Goal: Task Accomplishment & Management: Use online tool/utility

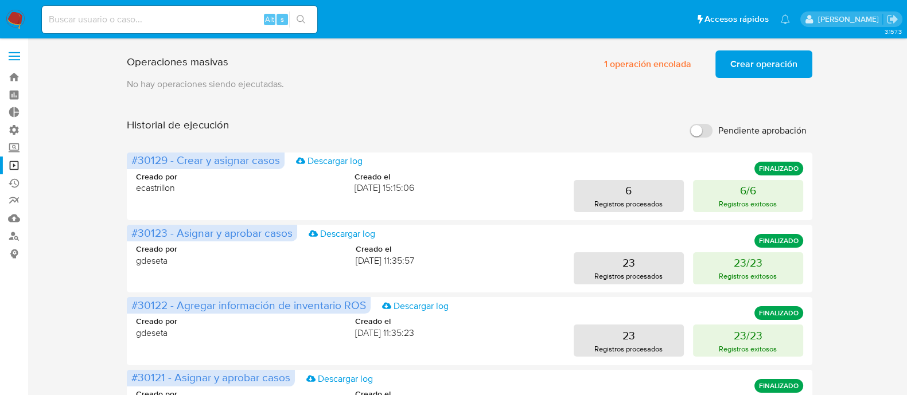
drag, startPoint x: 628, startPoint y: 102, endPoint x: 636, endPoint y: 103, distance: 7.5
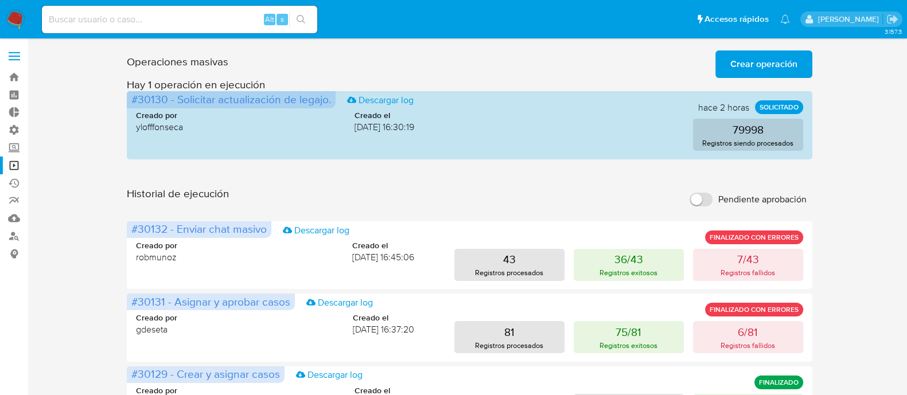
click at [527, 189] on div "Historial de ejecución Pendiente aprobación" at bounding box center [469, 199] width 685 height 25
click at [751, 73] on span "Crear operación" at bounding box center [763, 64] width 67 height 25
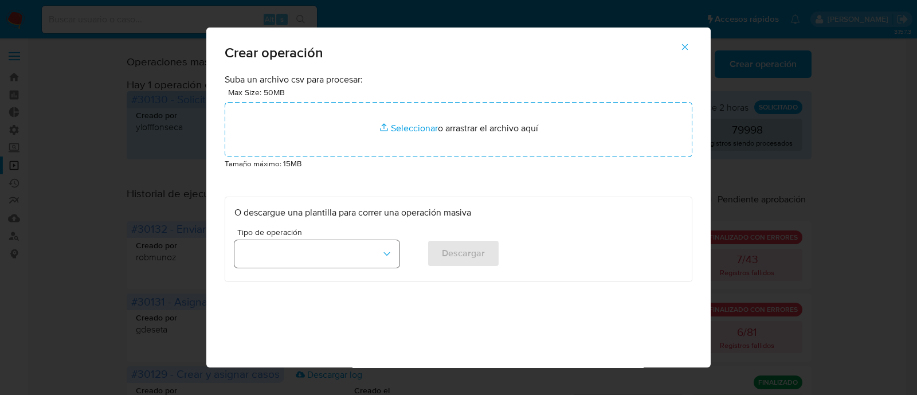
click at [338, 267] on button "button" at bounding box center [317, 254] width 165 height 28
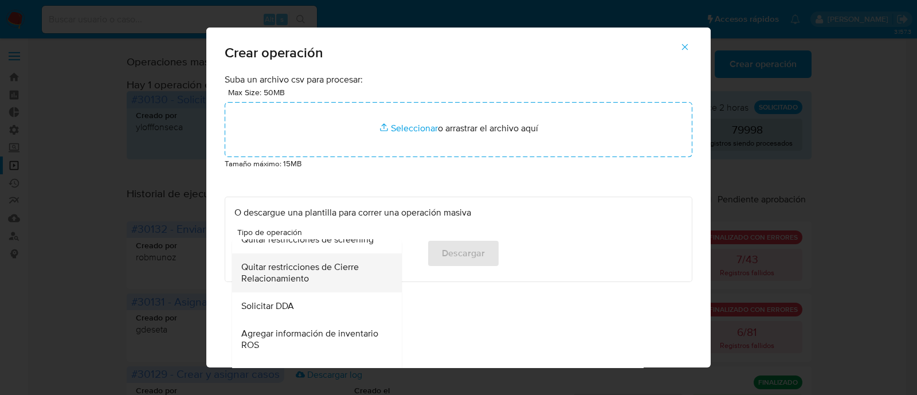
scroll to position [501, 0]
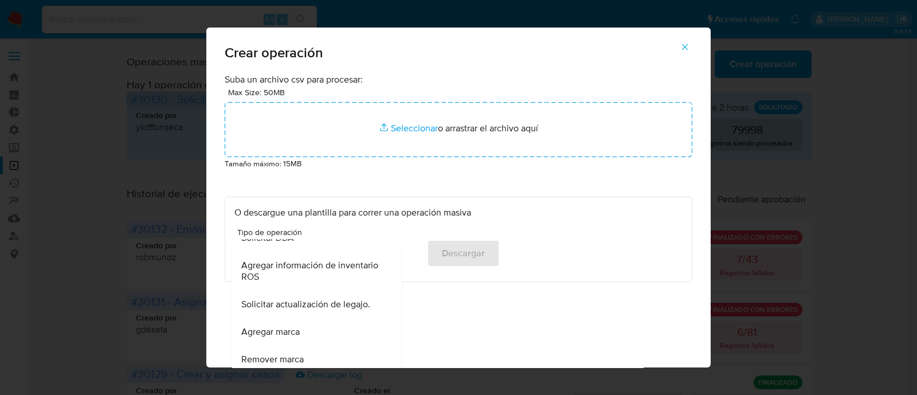
click at [345, 309] on span "Solicitar actualización de legajo." at bounding box center [305, 304] width 129 height 11
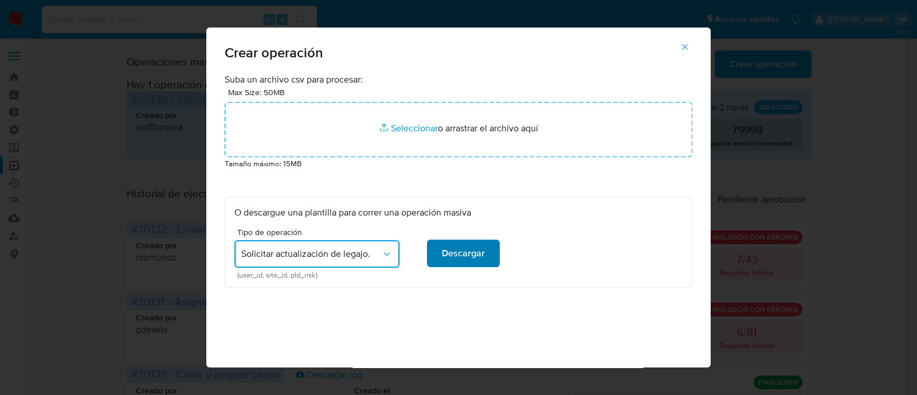
click at [456, 255] on span "Descargar" at bounding box center [463, 253] width 43 height 25
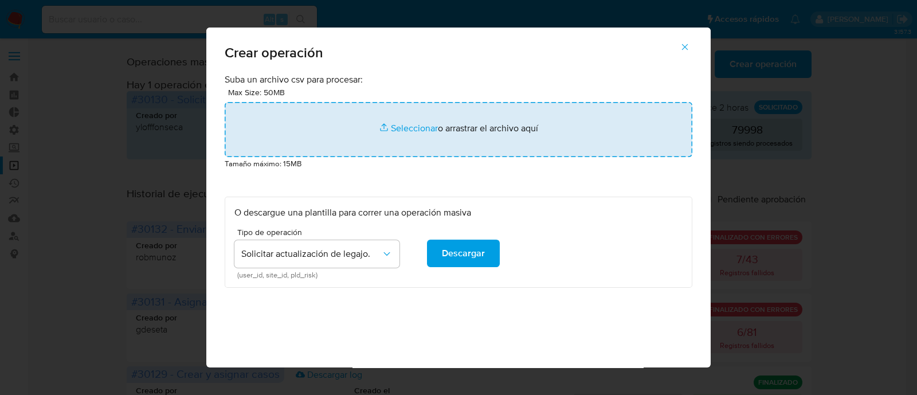
click at [426, 134] on input "file" at bounding box center [459, 129] width 468 height 55
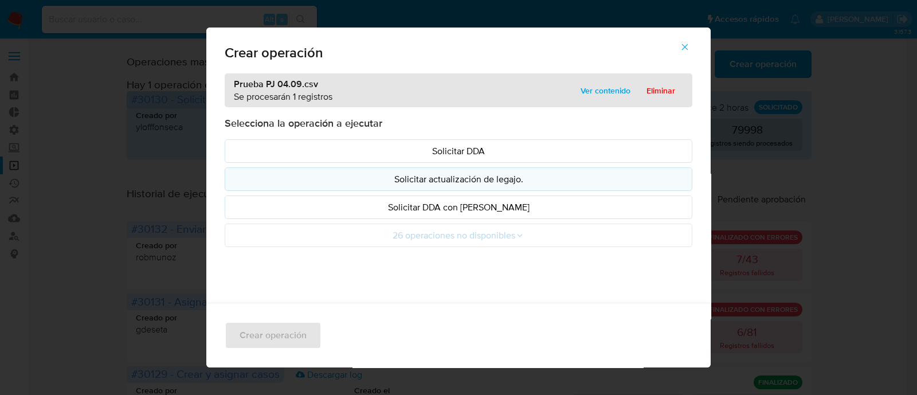
click at [580, 179] on p "Solicitar actualización de legajo." at bounding box center [459, 179] width 448 height 13
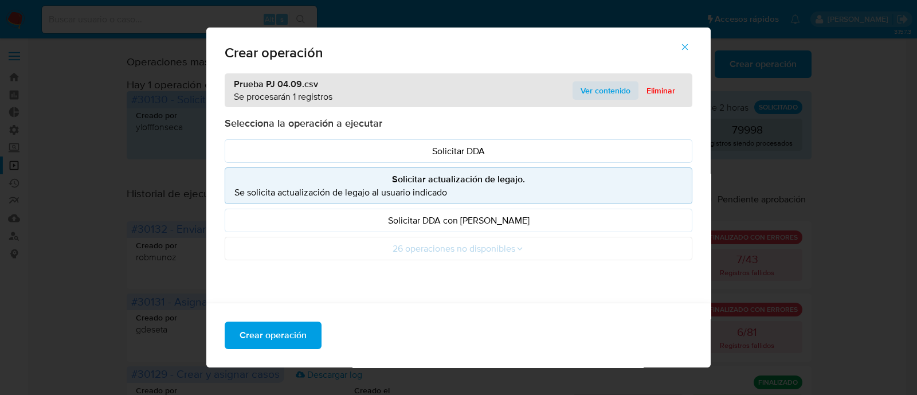
click at [612, 93] on span "Ver contenido" at bounding box center [606, 91] width 50 height 16
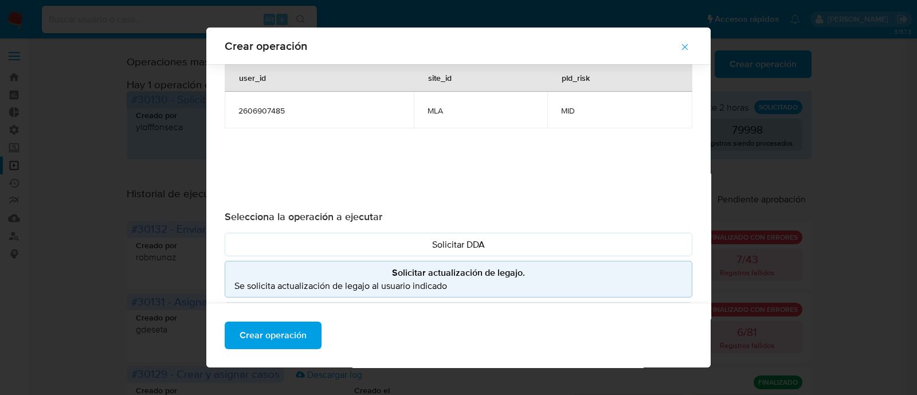
scroll to position [85, 0]
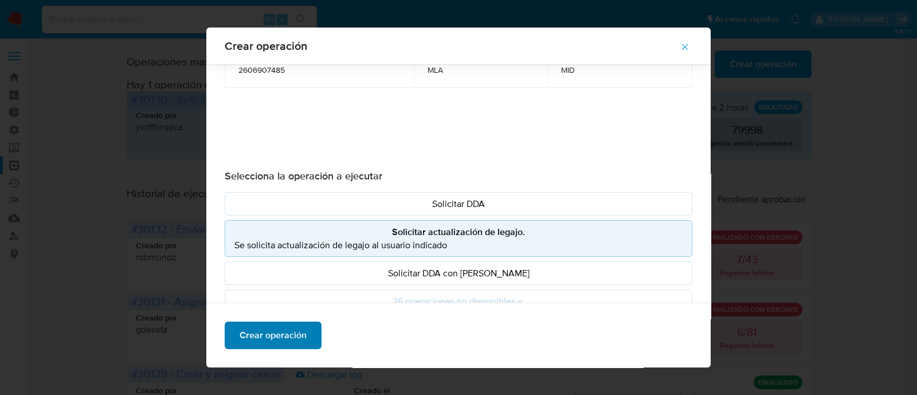
click at [284, 332] on span "Crear operación" at bounding box center [273, 335] width 67 height 25
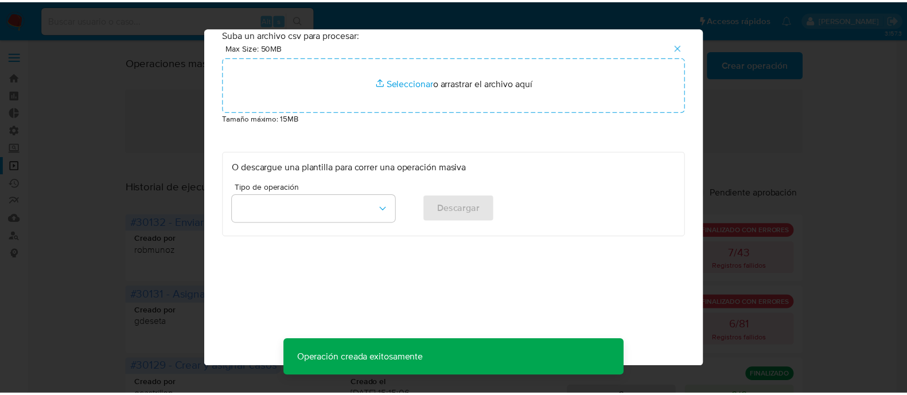
scroll to position [36, 0]
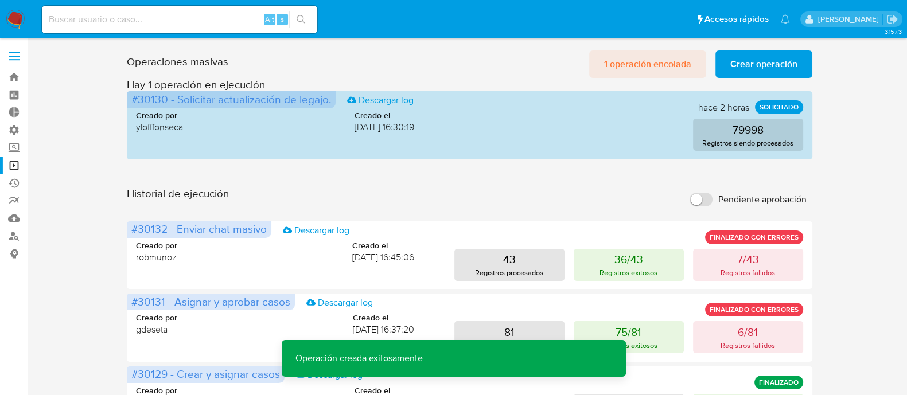
click at [650, 60] on span "1 operación encolada" at bounding box center [647, 64] width 87 height 25
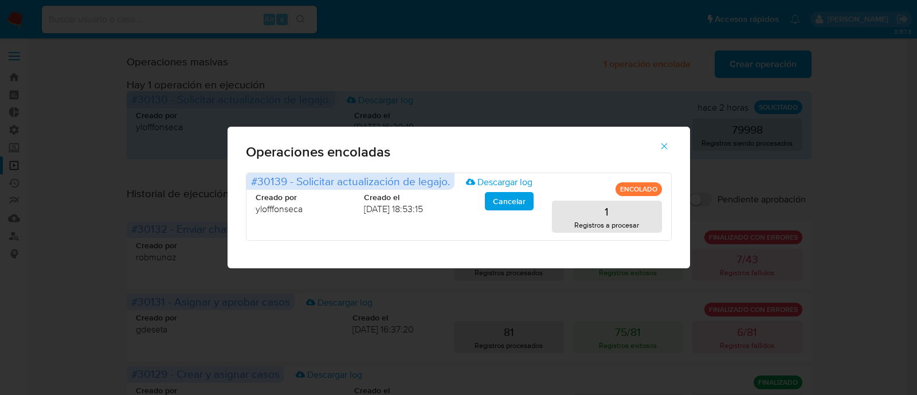
click at [665, 149] on icon "button" at bounding box center [664, 146] width 10 height 10
